Goal: Task Accomplishment & Management: Complete application form

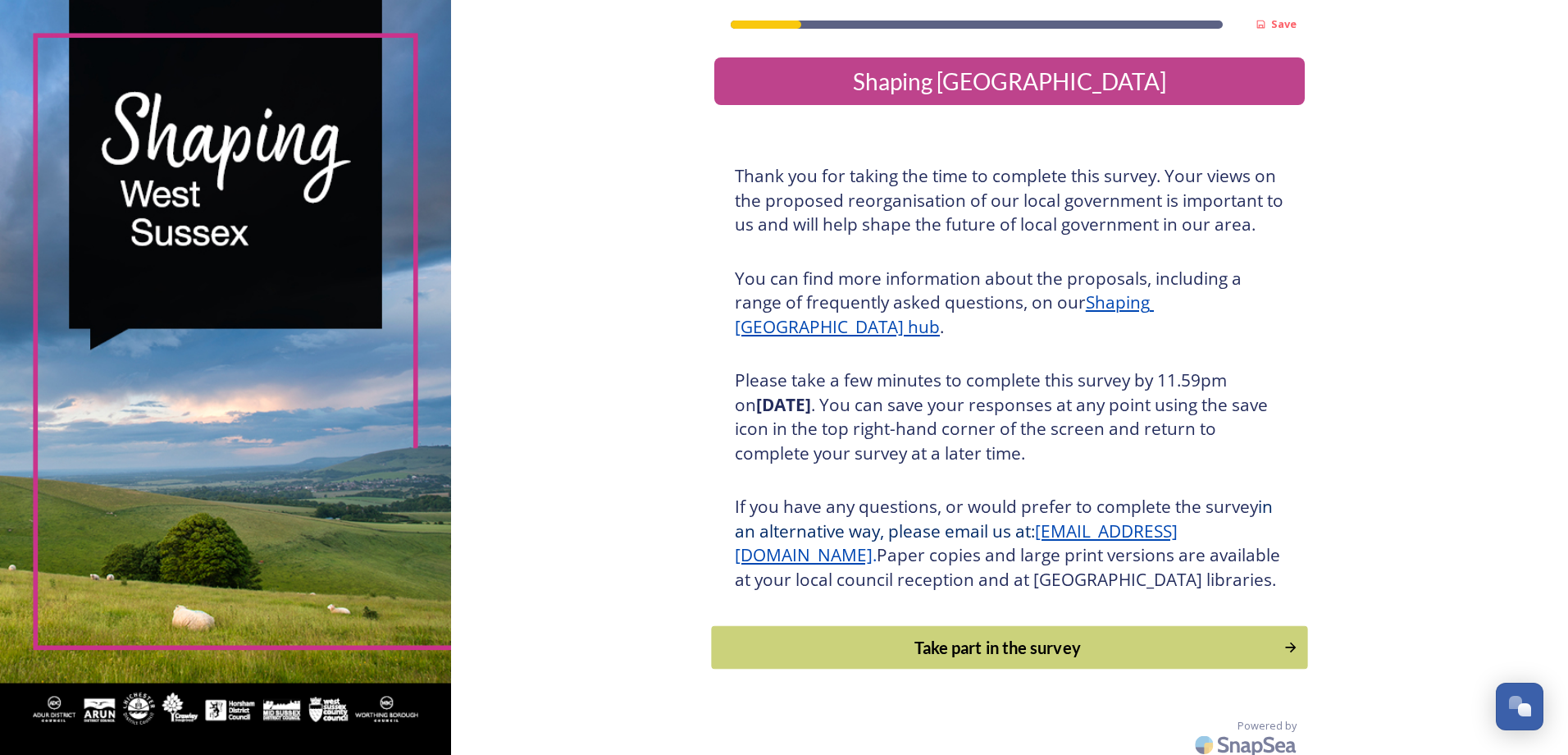
click at [1042, 659] on div "Take part in the survey" at bounding box center [997, 647] width 555 height 24
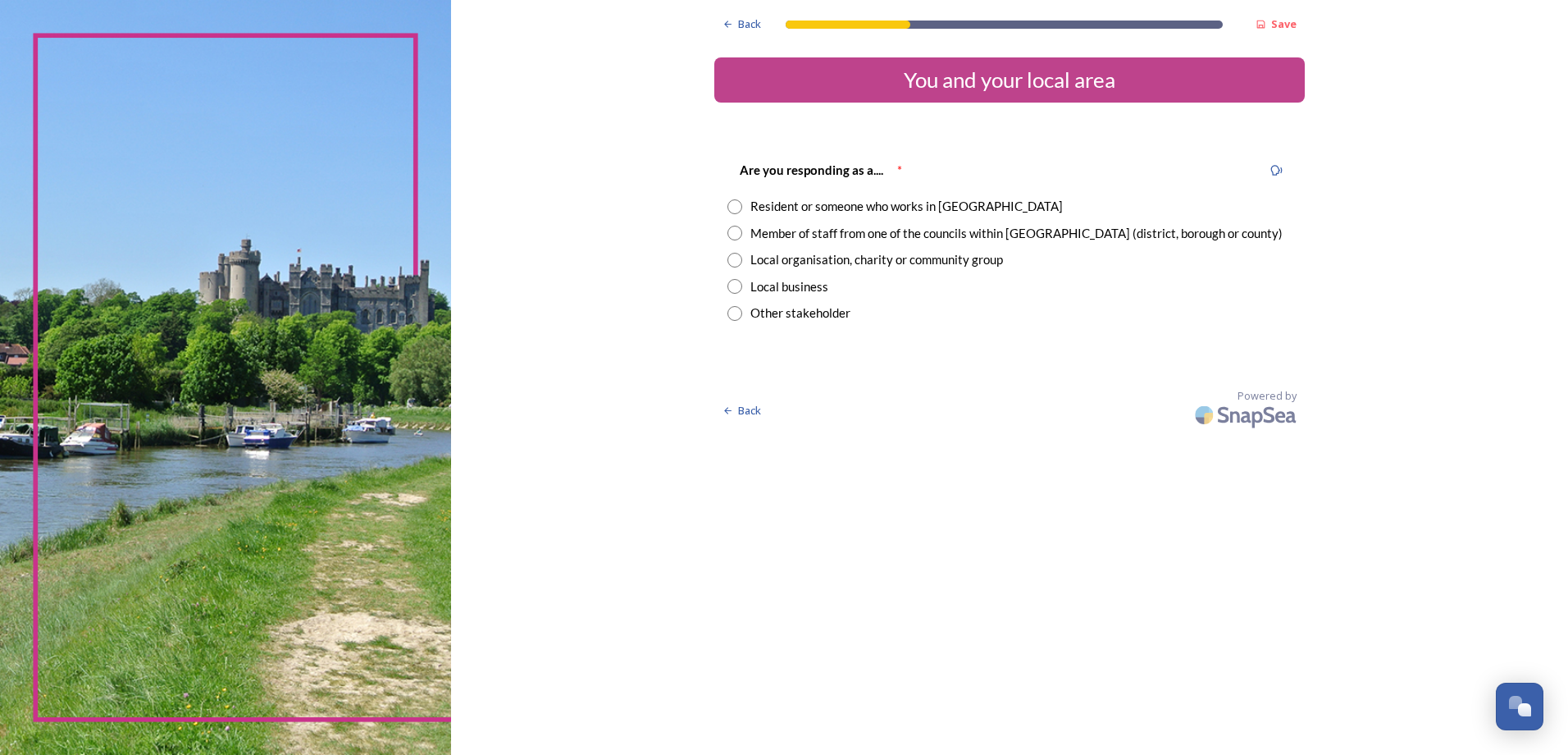
click at [740, 235] on input "radio" at bounding box center [734, 232] width 15 height 15
radio input "true"
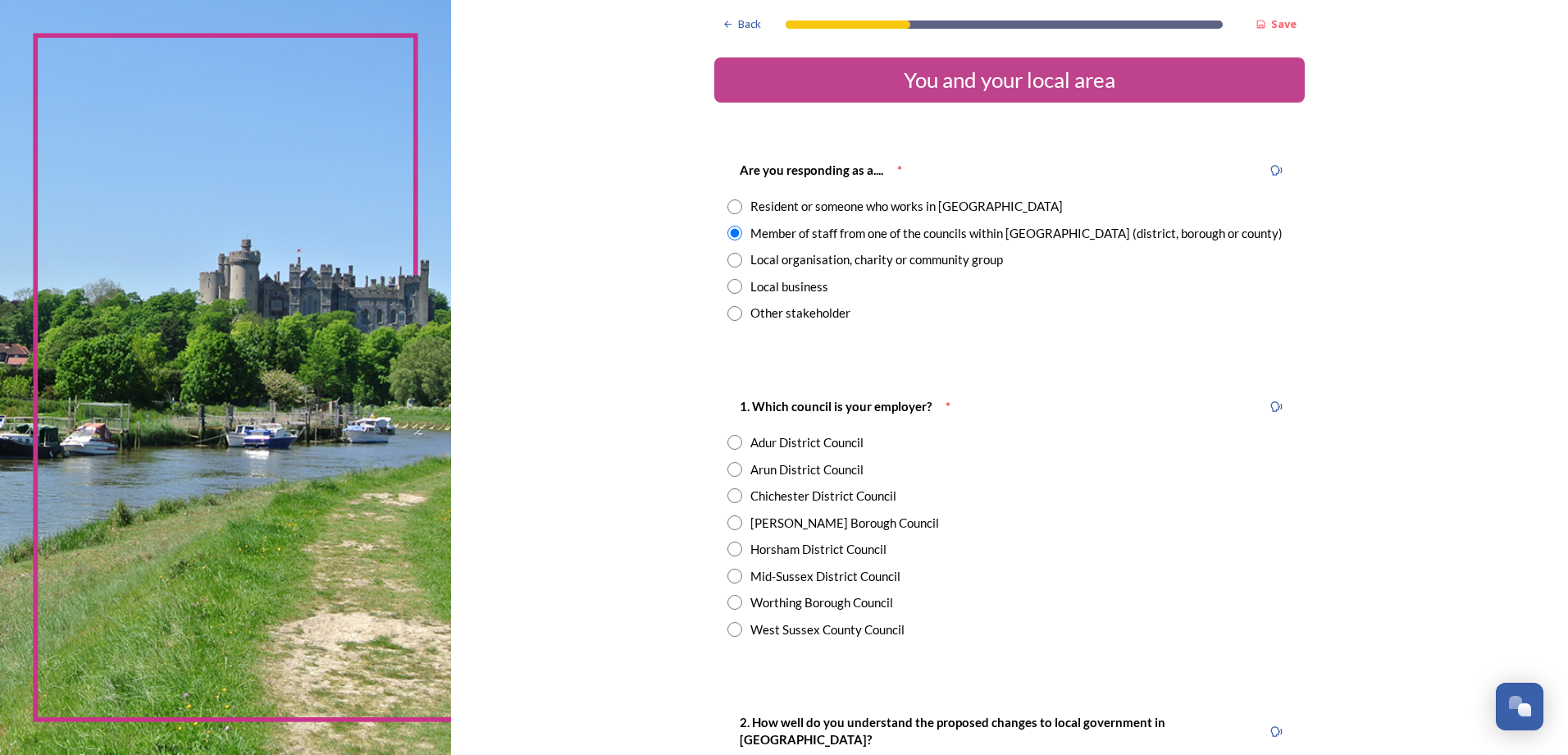
click at [730, 525] on input "radio" at bounding box center [734, 522] width 15 height 15
radio input "true"
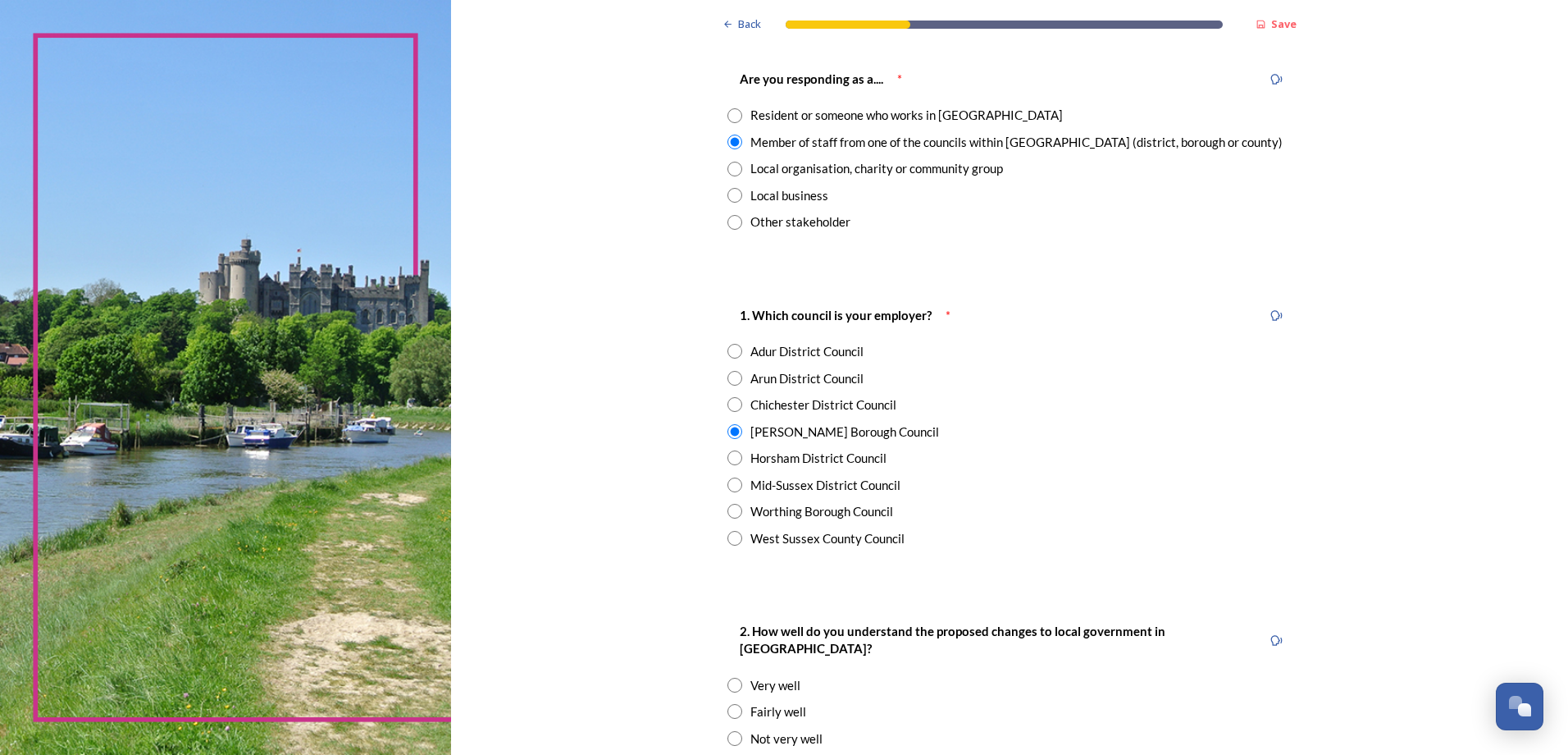
scroll to position [82, 0]
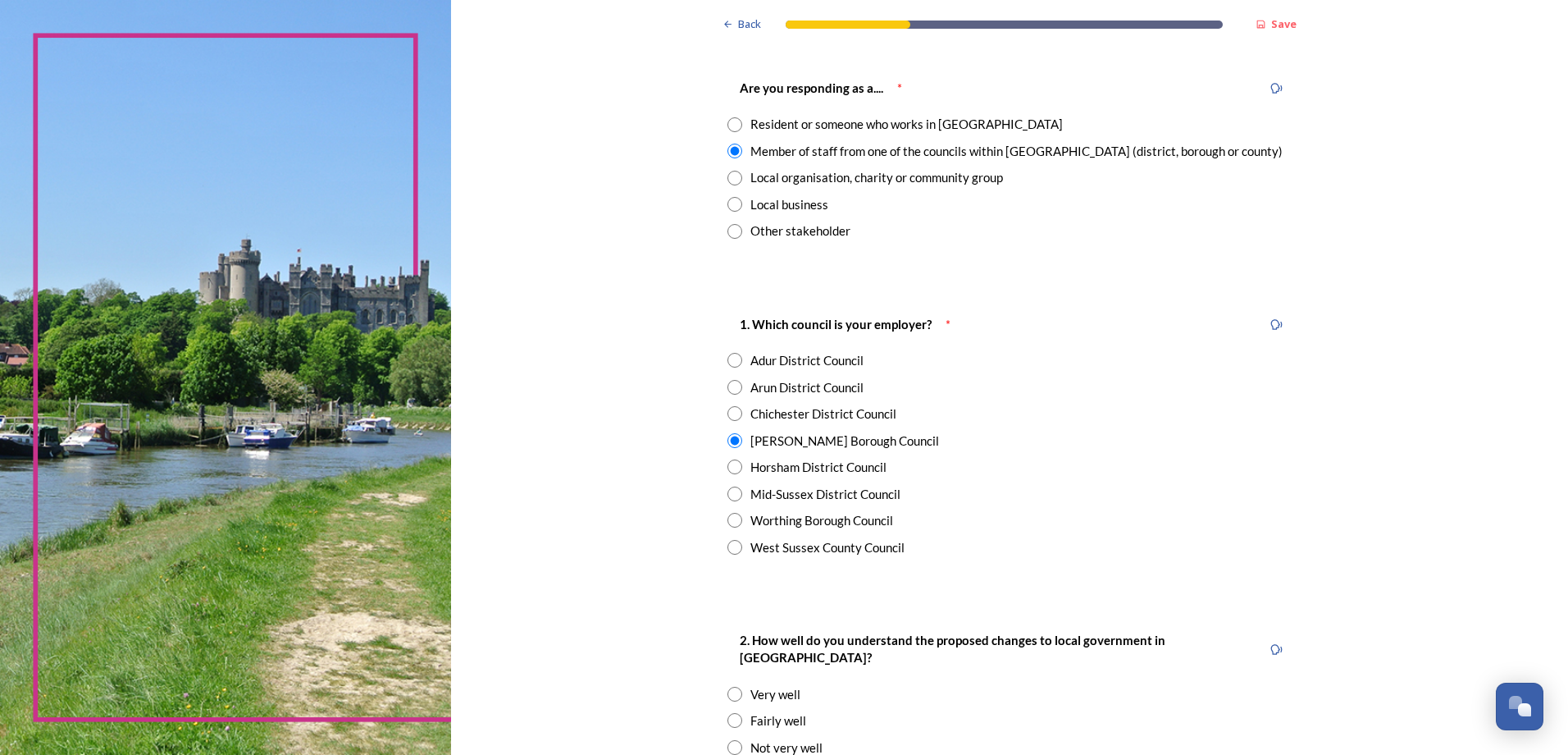
click at [729, 120] on input "radio" at bounding box center [734, 124] width 15 height 15
radio input "true"
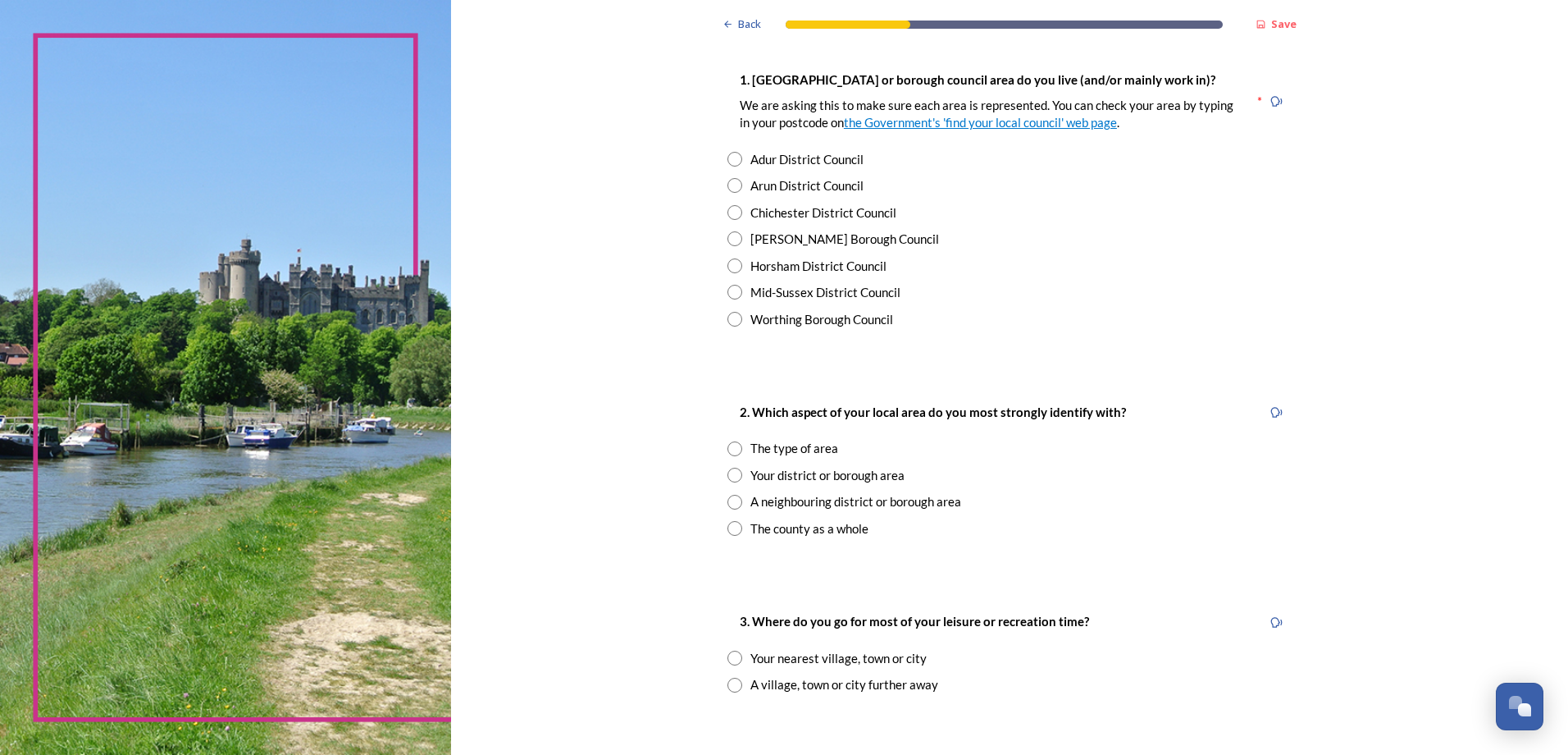
scroll to position [328, 0]
click at [727, 263] on input "radio" at bounding box center [734, 264] width 15 height 15
radio input "true"
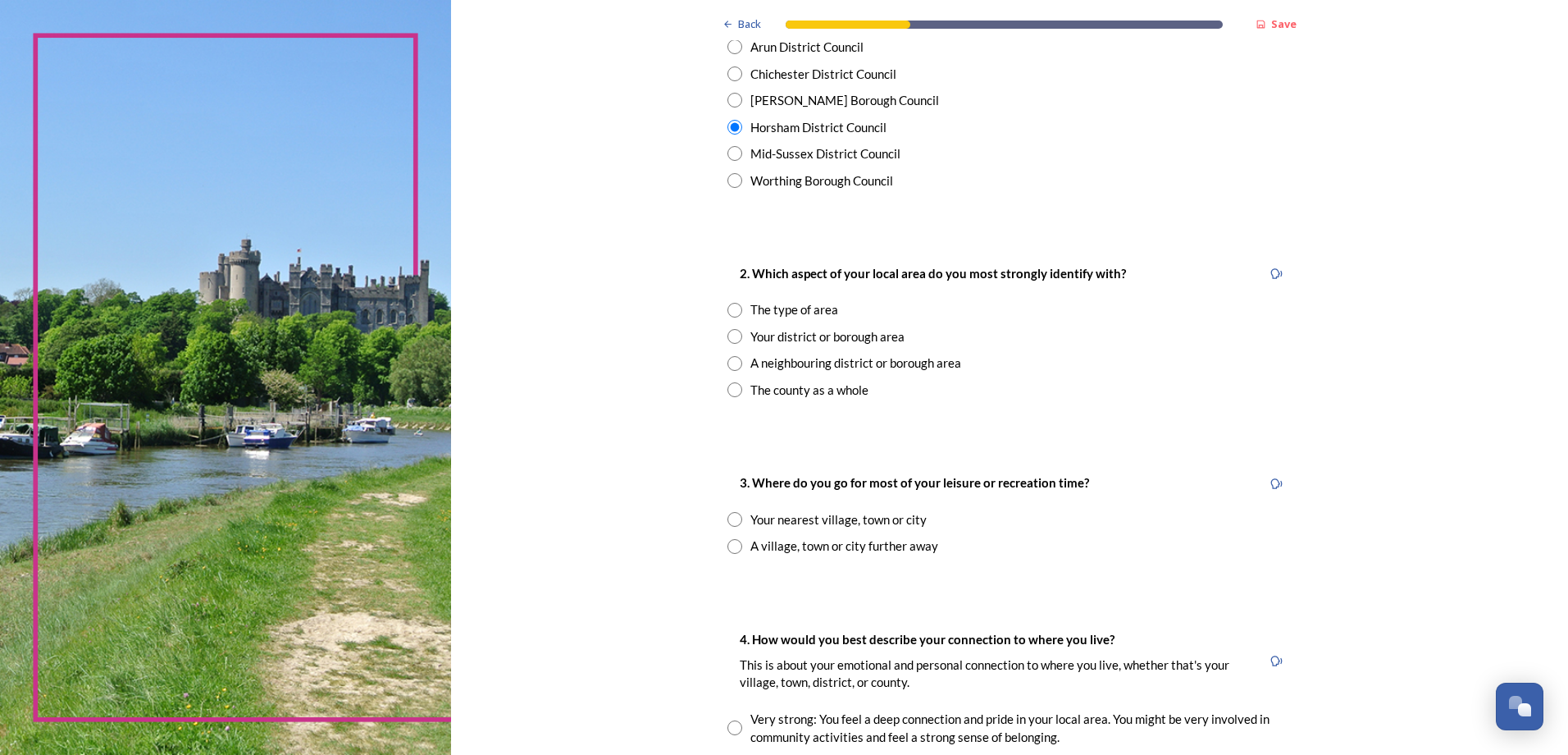
scroll to position [492, 0]
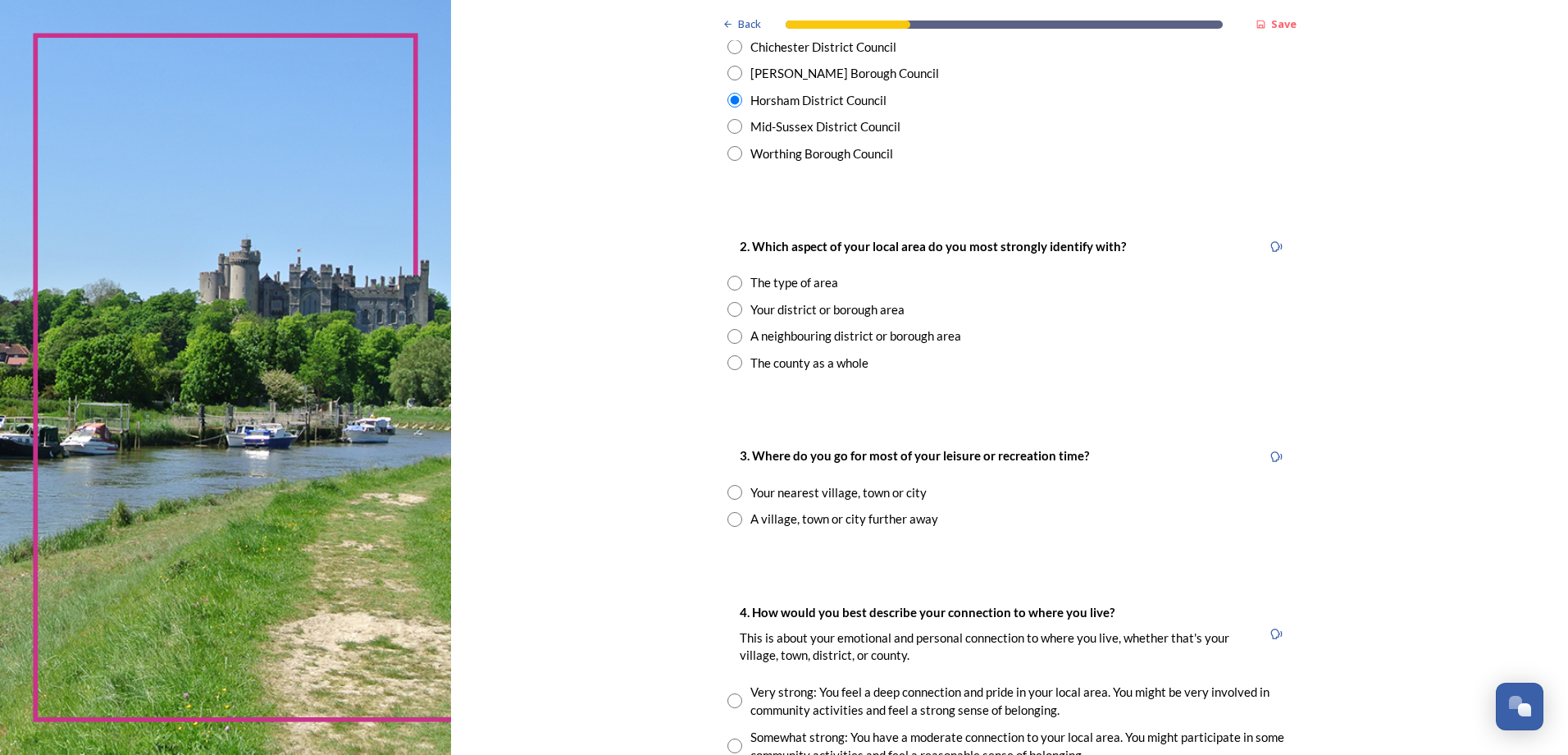
click at [731, 494] on input "radio" at bounding box center [734, 491] width 15 height 15
radio input "true"
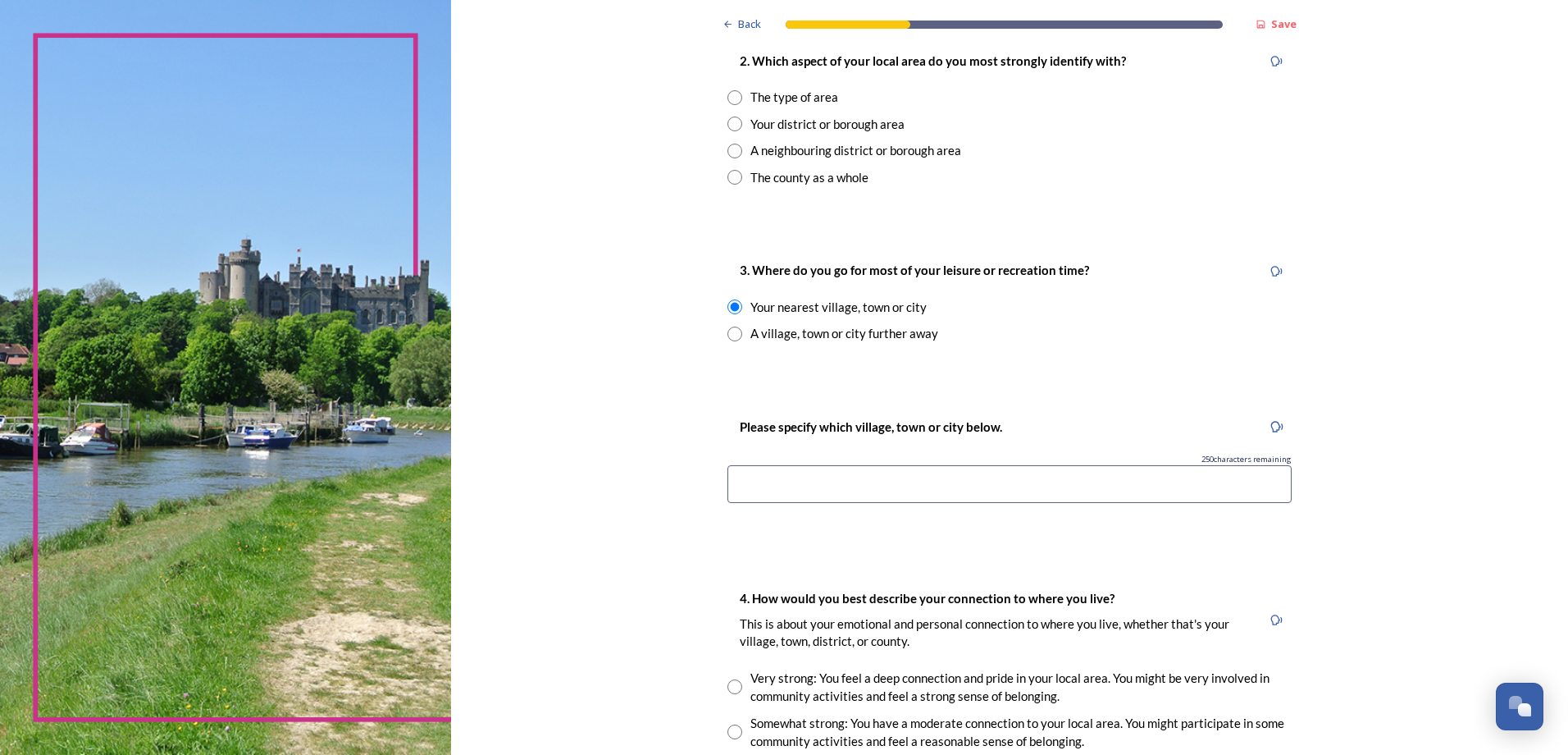
scroll to position [738, 0]
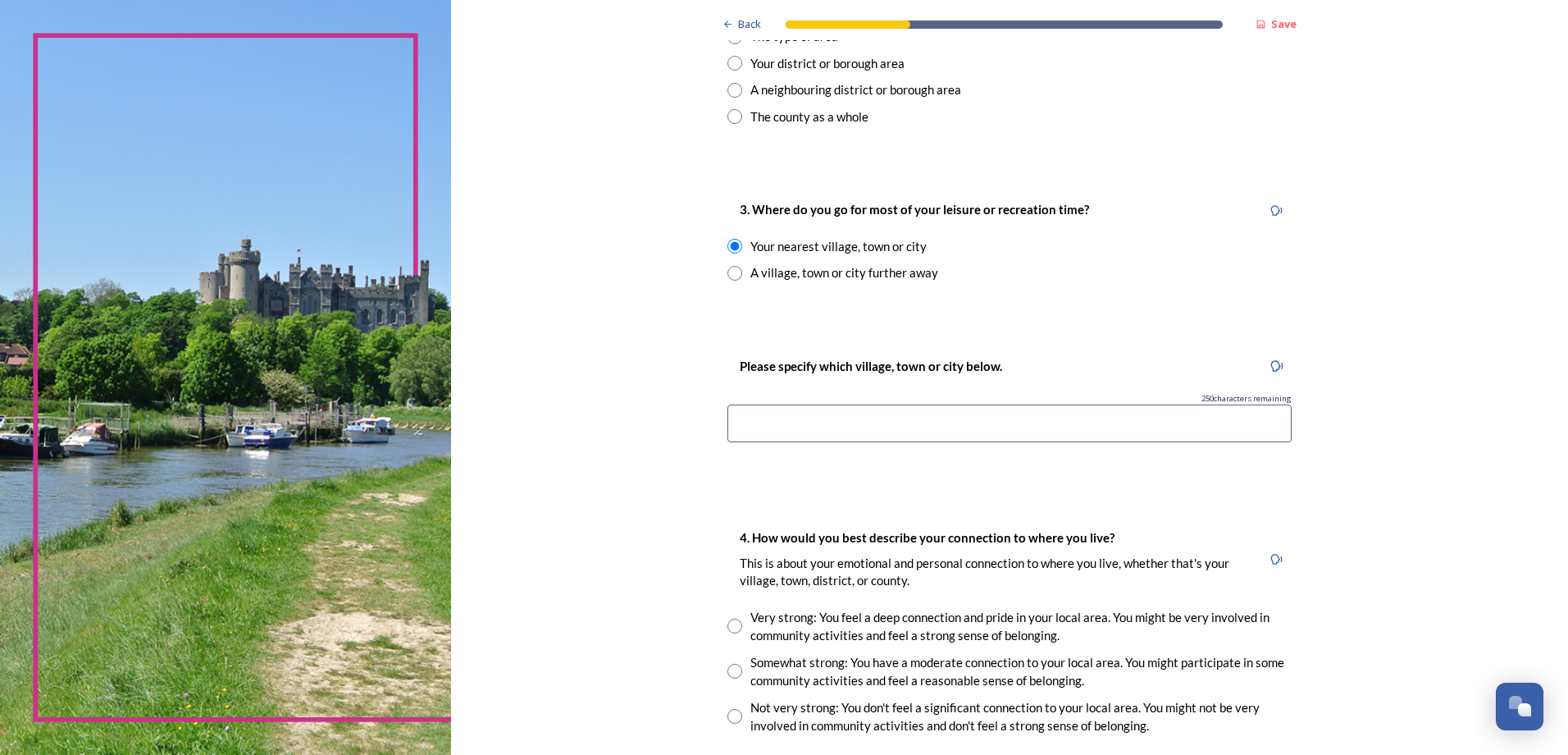
click at [756, 431] on input at bounding box center [1010, 423] width 564 height 38
type input "Horsham"
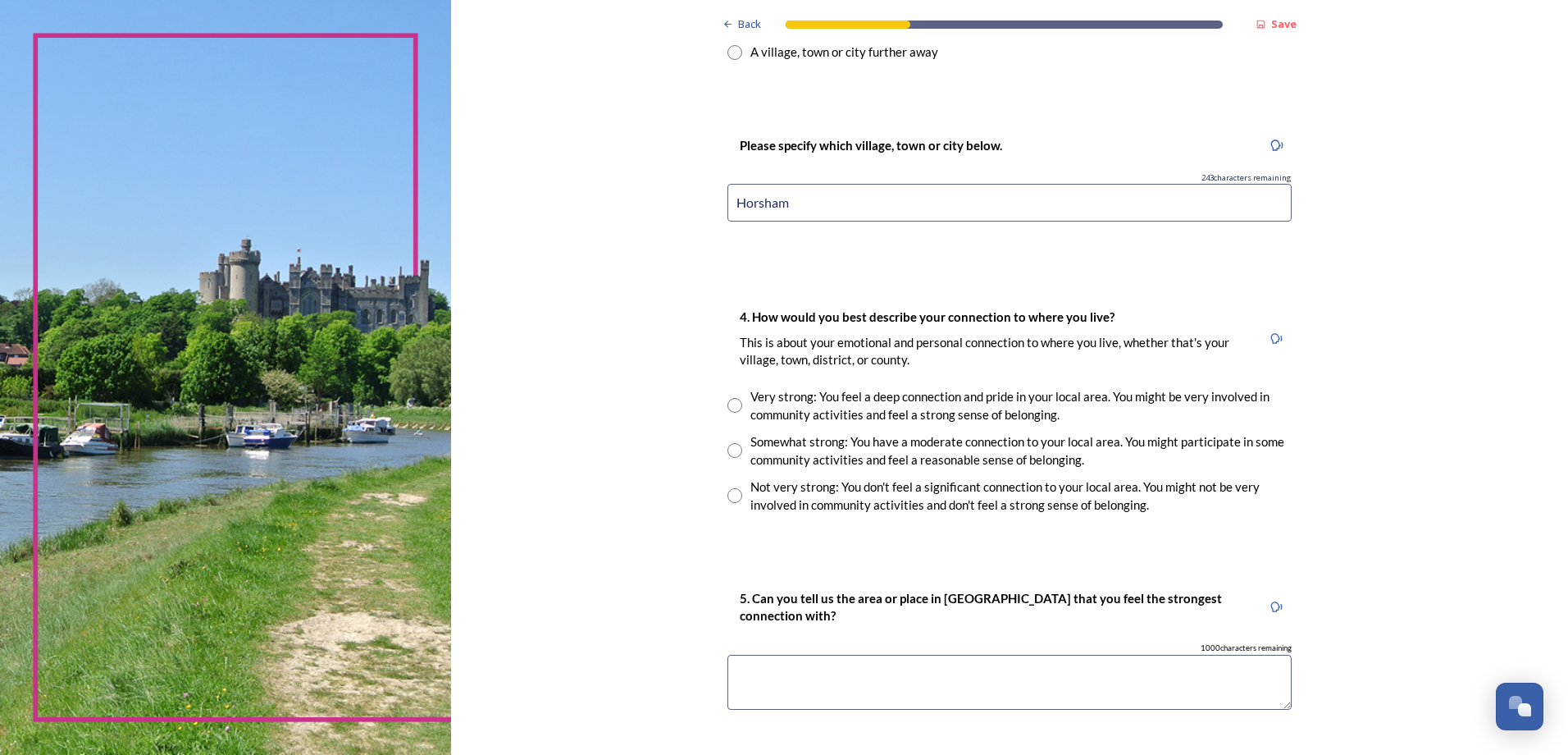
scroll to position [985, 0]
